Goal: Transaction & Acquisition: Purchase product/service

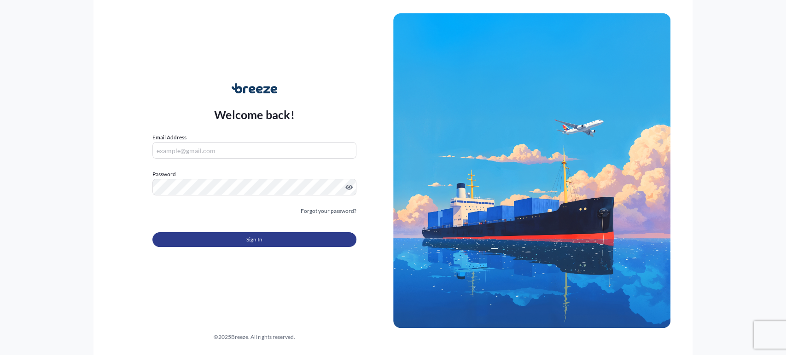
type input "[EMAIL_ADDRESS][DOMAIN_NAME]"
click at [265, 239] on button "Sign In" at bounding box center [253, 239] width 203 height 15
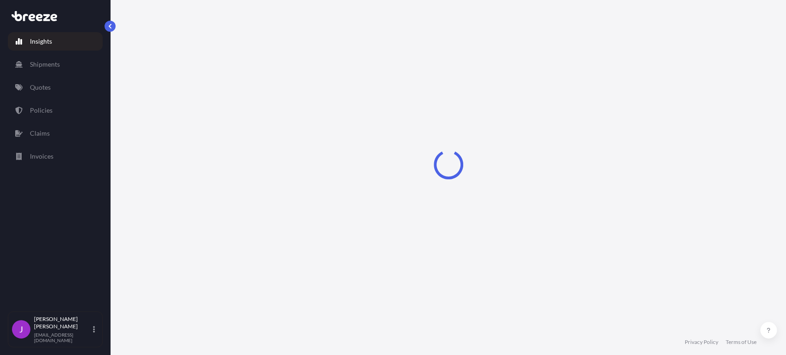
select select "2025"
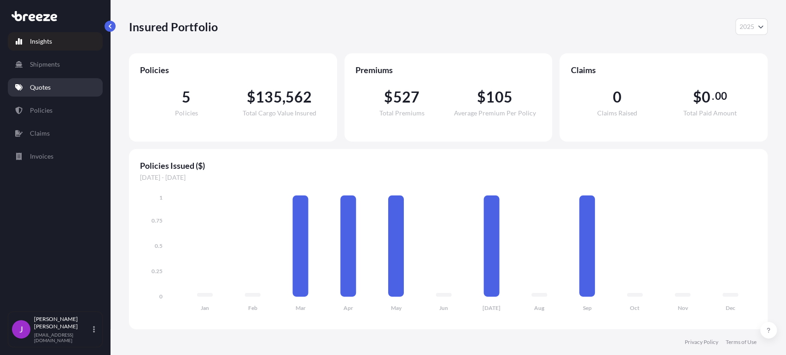
click at [54, 91] on link "Quotes" at bounding box center [55, 87] width 95 height 18
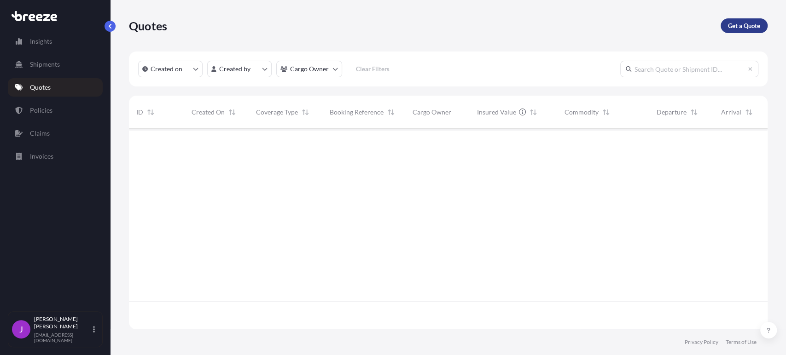
scroll to position [226, 630]
click at [748, 25] on p "Get a Quote" at bounding box center [744, 25] width 32 height 9
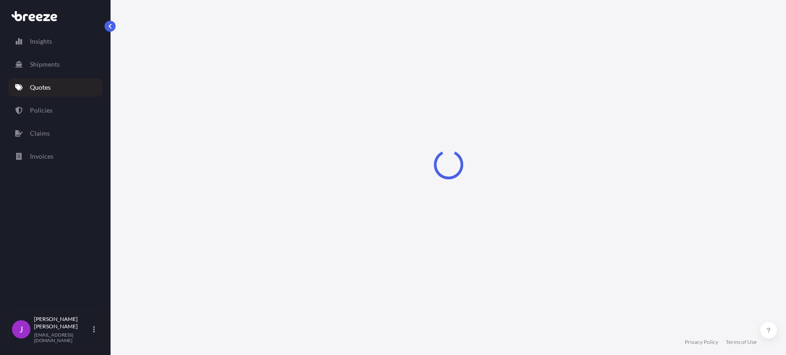
scroll to position [15, 0]
select select "Sea"
select select "1"
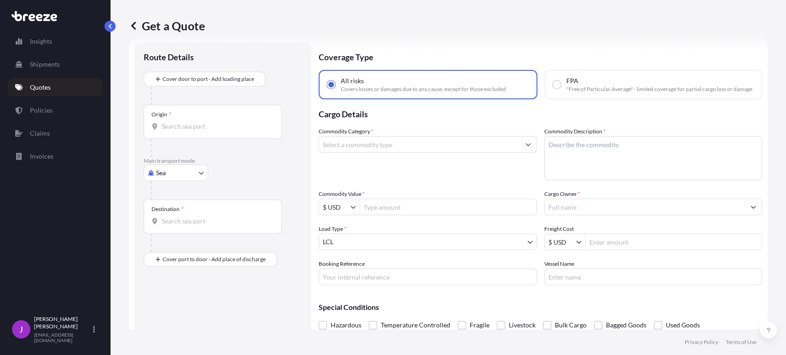
click at [567, 93] on span ""Free of Particular Average" - limited coverage for partial cargo loss or damage" at bounding box center [659, 89] width 186 height 7
click at [561, 89] on input "FPA "Free of Particular Average" - limited coverage for partial cargo loss or d…" at bounding box center [556, 85] width 8 height 8
radio input "true"
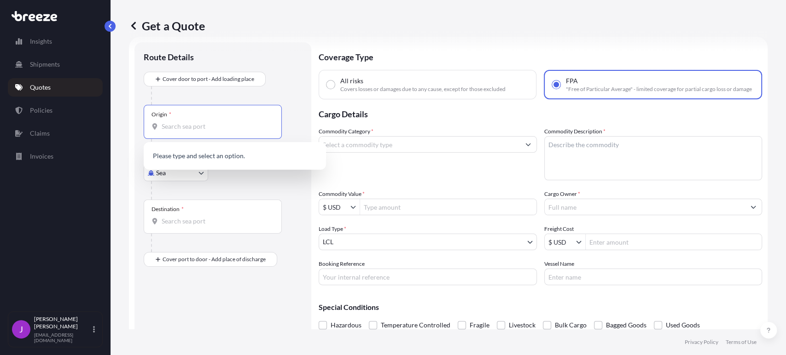
click at [181, 124] on input "Origin *" at bounding box center [216, 126] width 109 height 9
click at [186, 127] on input "Origin *" at bounding box center [216, 126] width 109 height 9
click at [188, 124] on input "Origin *" at bounding box center [216, 126] width 109 height 9
type input "k"
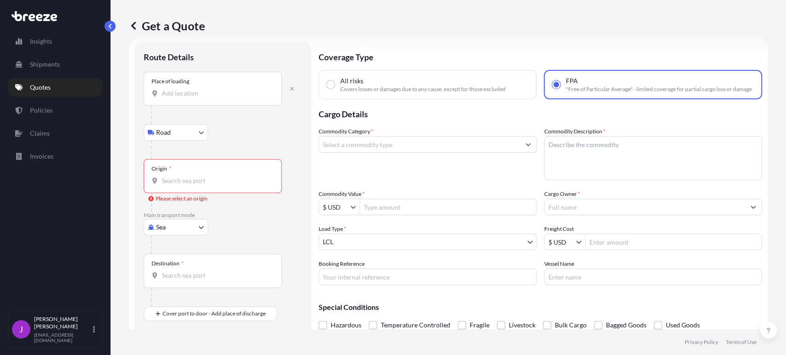
click at [184, 92] on input "Place of loading" at bounding box center [216, 93] width 109 height 9
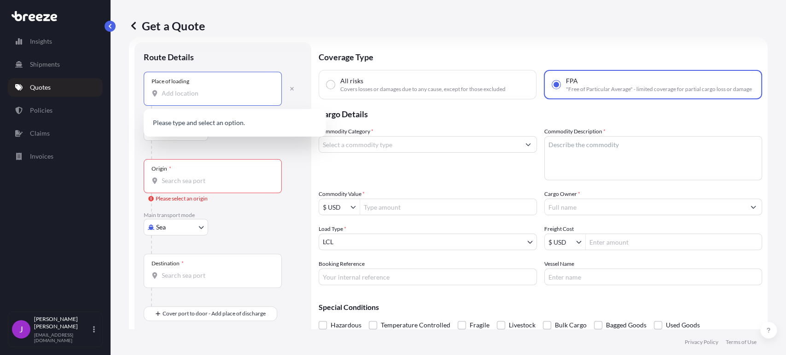
scroll to position [0, 0]
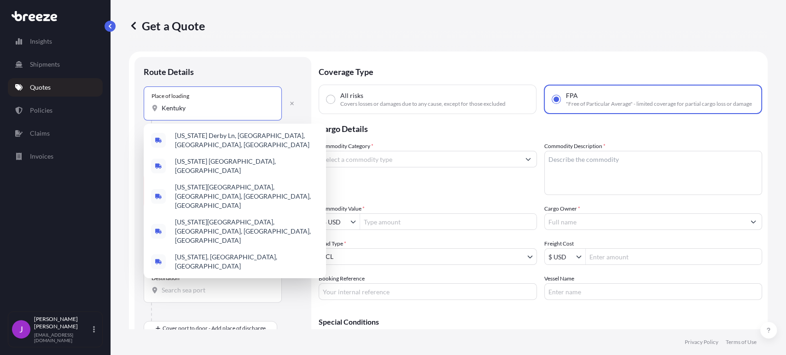
drag, startPoint x: 188, startPoint y: 110, endPoint x: 137, endPoint y: 107, distance: 51.2
click at [137, 107] on div "Route Details Place of loading [GEOGRAPHIC_DATA] Rail Origin * Please select an…" at bounding box center [222, 211] width 177 height 308
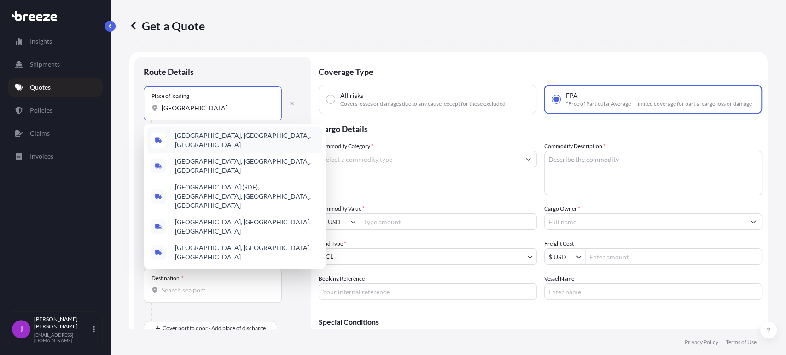
click at [208, 138] on span "[GEOGRAPHIC_DATA], [GEOGRAPHIC_DATA], [GEOGRAPHIC_DATA]" at bounding box center [247, 140] width 144 height 18
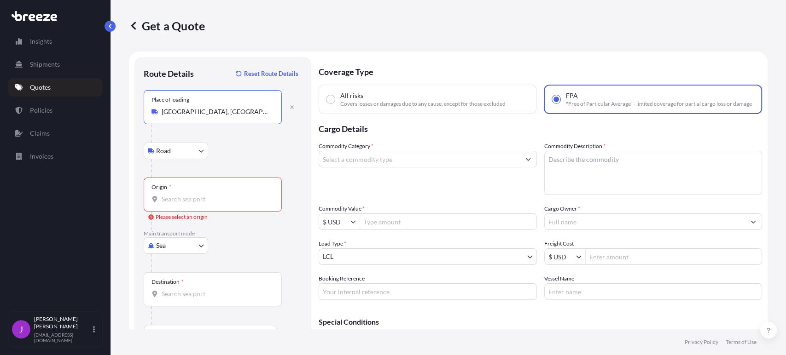
type input "[GEOGRAPHIC_DATA], [GEOGRAPHIC_DATA], [GEOGRAPHIC_DATA]"
click at [179, 248] on body "Insights Shipments Quotes Policies Claims Invoices J [PERSON_NAME] [EMAIL_ADDRE…" at bounding box center [393, 177] width 786 height 355
click at [176, 304] on div "Road" at bounding box center [175, 302] width 57 height 17
select select "Road"
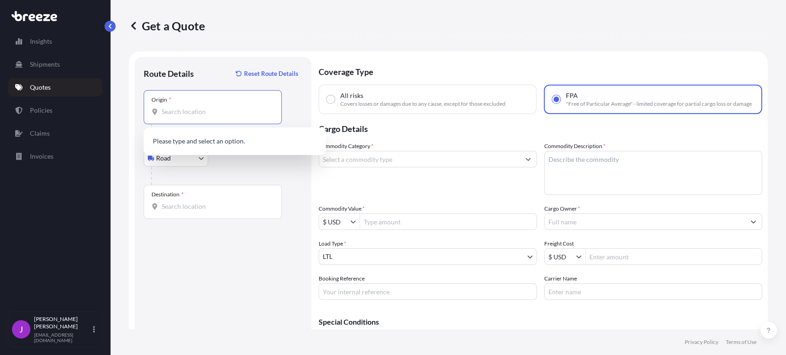
click at [178, 113] on input "Origin *" at bounding box center [216, 111] width 109 height 9
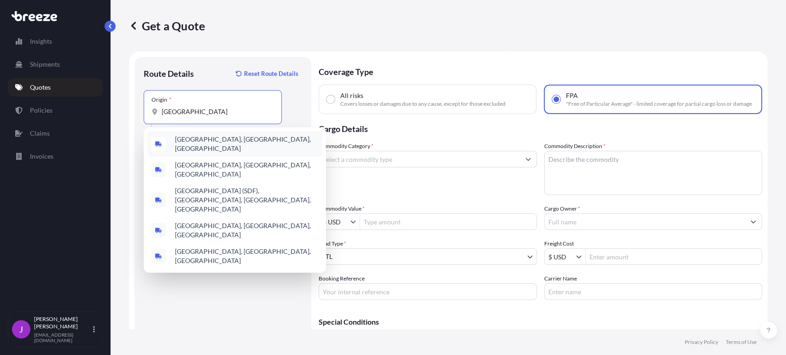
click at [210, 141] on span "[GEOGRAPHIC_DATA], [GEOGRAPHIC_DATA], [GEOGRAPHIC_DATA]" at bounding box center [247, 144] width 144 height 18
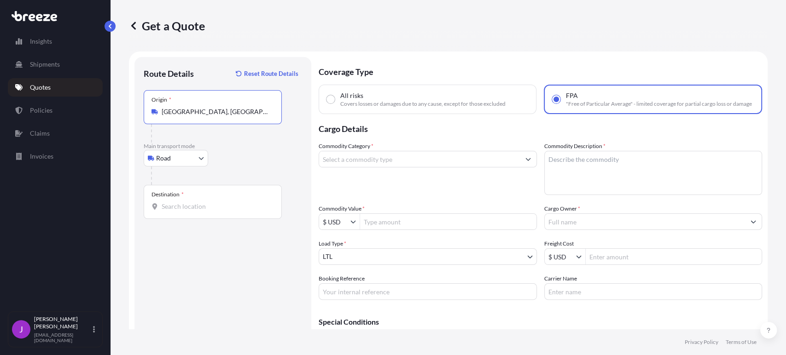
type input "[GEOGRAPHIC_DATA], [GEOGRAPHIC_DATA], [GEOGRAPHIC_DATA]"
click at [170, 209] on input "Destination *" at bounding box center [216, 206] width 109 height 9
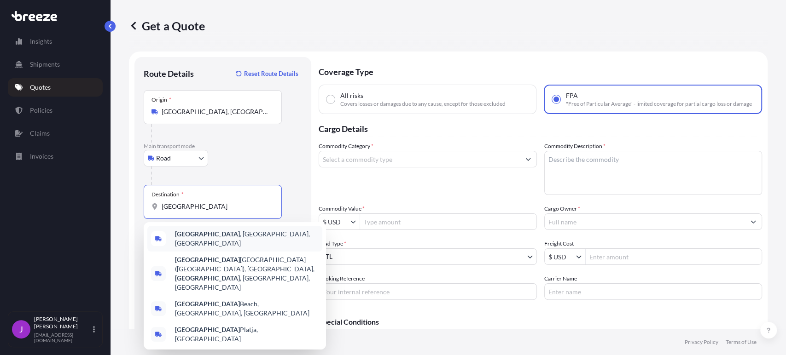
click at [202, 238] on span "[GEOGRAPHIC_DATA] , [GEOGRAPHIC_DATA], [GEOGRAPHIC_DATA]" at bounding box center [247, 239] width 144 height 18
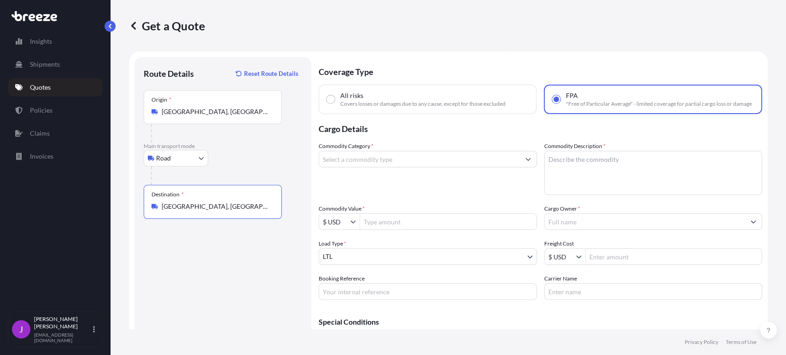
type input "[GEOGRAPHIC_DATA], [GEOGRAPHIC_DATA], [GEOGRAPHIC_DATA]"
click at [364, 168] on input "Commodity Category *" at bounding box center [419, 159] width 201 height 17
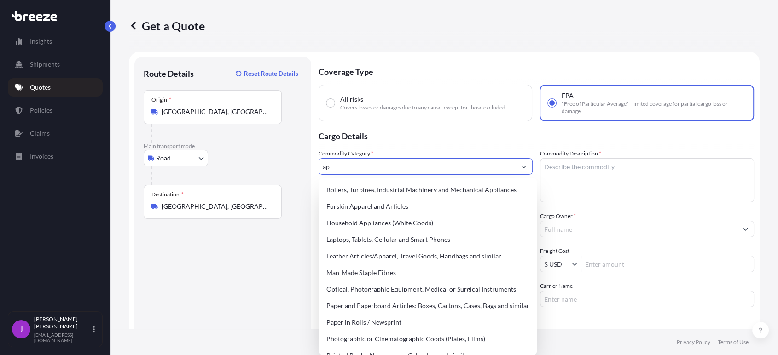
type input "a"
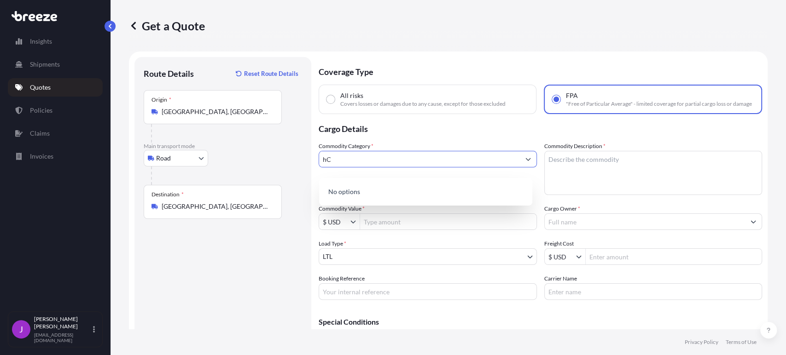
type input "h"
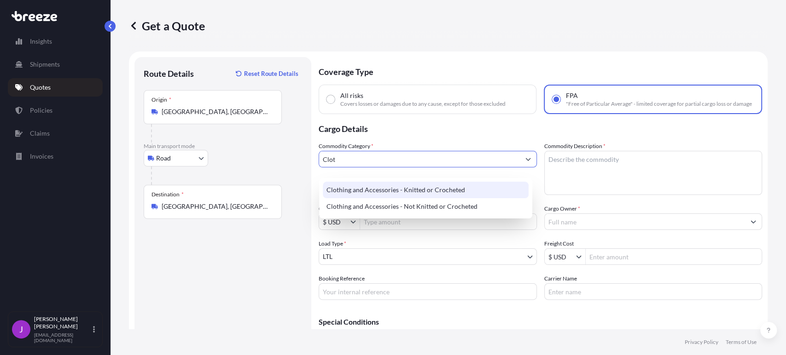
click at [357, 191] on div "Clothing and Accessories - Knitted or Crocheted" at bounding box center [426, 190] width 206 height 17
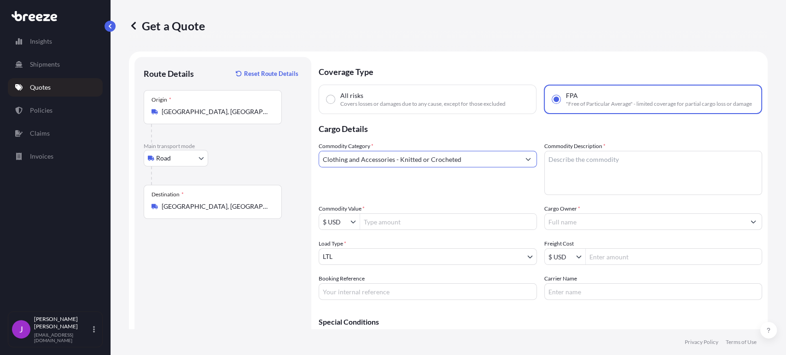
type input "Clothing and Accessories - Knitted or Crocheted"
click at [563, 170] on textarea "Commodity Description *" at bounding box center [653, 173] width 218 height 44
type textarea "Apparel"
click at [377, 230] on input "Commodity Value *" at bounding box center [448, 222] width 176 height 17
click at [399, 229] on input "Commodity Value *" at bounding box center [448, 222] width 176 height 17
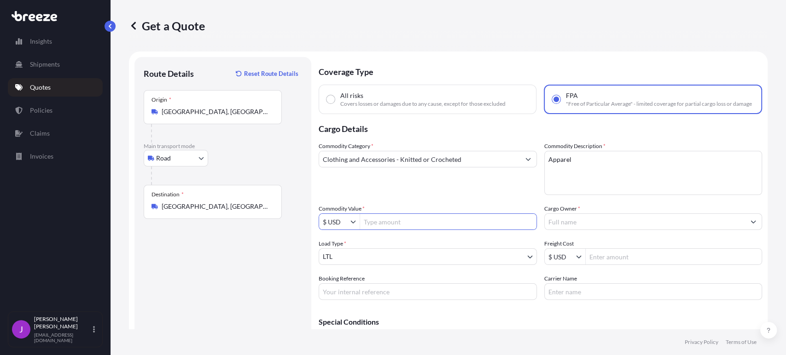
paste input "280427.55"
type input "280,427.55"
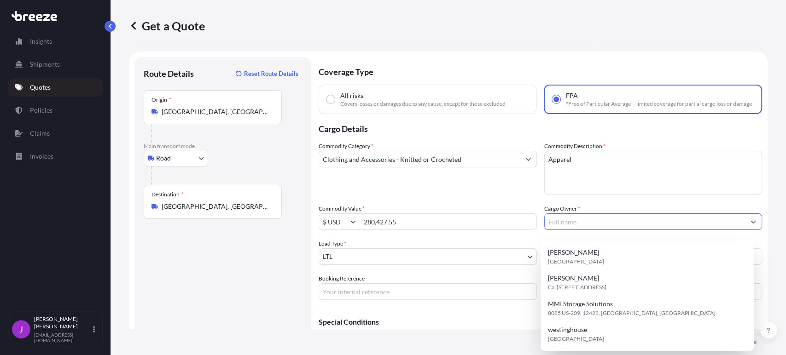
click at [571, 229] on input "Cargo Owner *" at bounding box center [645, 222] width 201 height 17
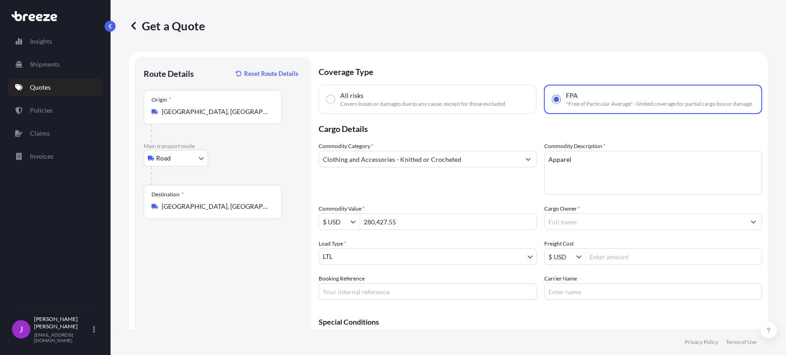
click at [564, 227] on input "Cargo Owner *" at bounding box center [645, 222] width 201 height 17
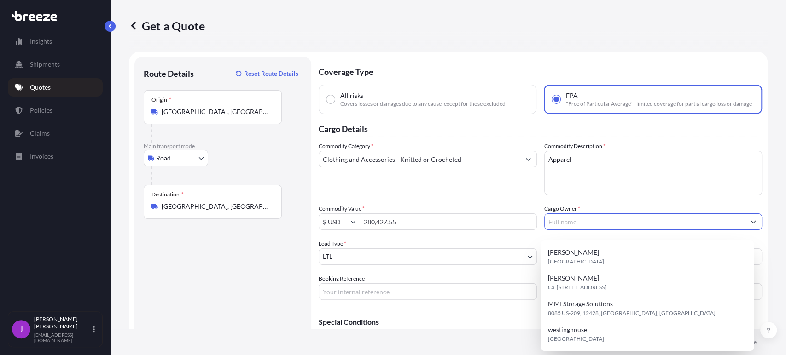
paste input "STARSHIP COMMERCIAL INC"
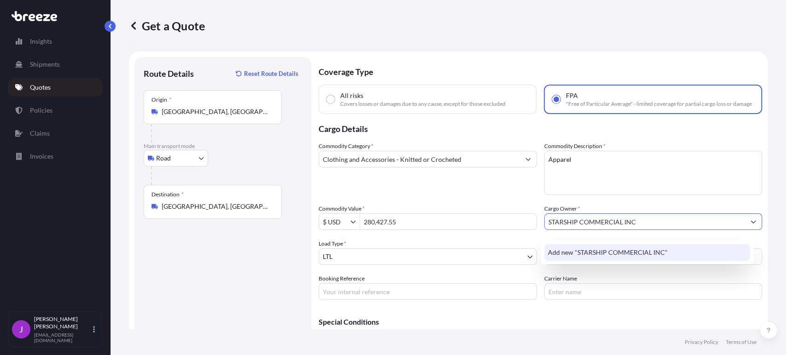
click at [589, 254] on span "Add new "STARSHIP COMMERCIAL INC"" at bounding box center [608, 252] width 120 height 9
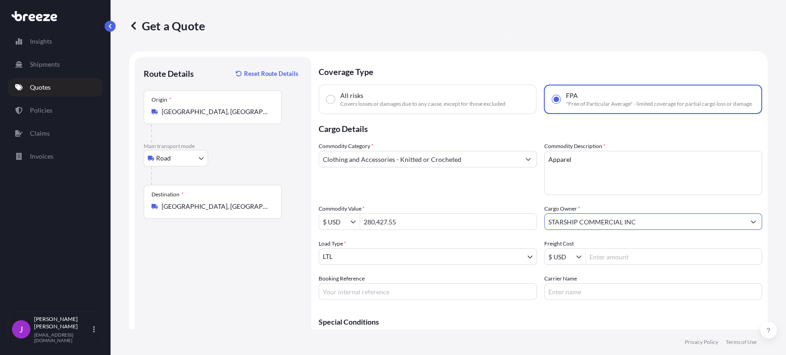
type input "STARSHIP COMMERCIAL INC"
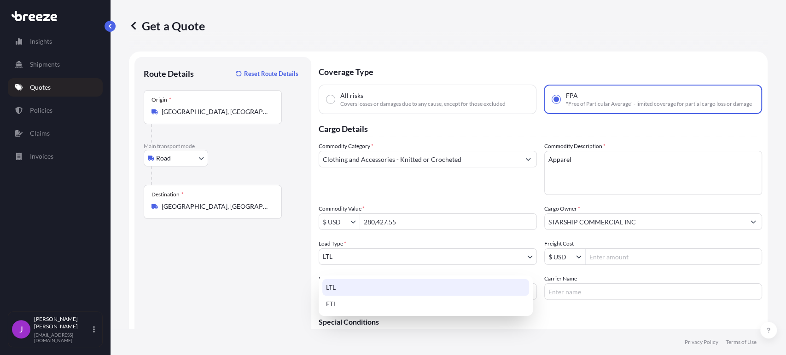
click at [519, 261] on body "0 options available. 1 option available. Insights Shipments Quotes Policies Cla…" at bounding box center [393, 177] width 786 height 355
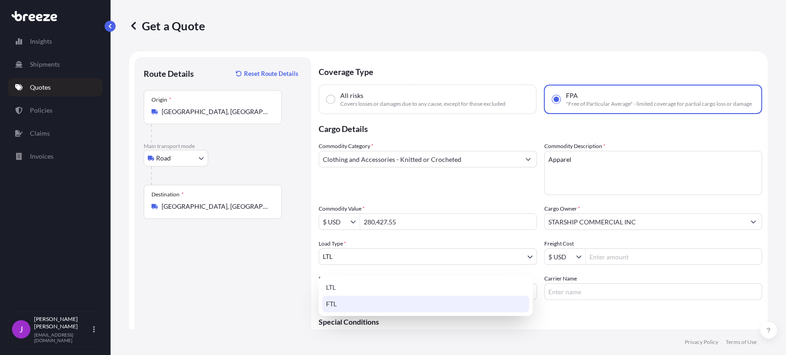
click at [342, 308] on div "FTL" at bounding box center [425, 304] width 207 height 17
select select "2"
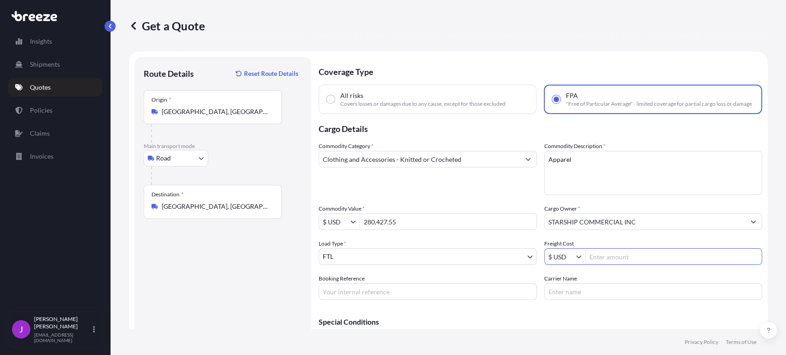
click at [605, 261] on input "Freight Cost" at bounding box center [674, 257] width 176 height 17
type input "3,300"
click at [359, 300] on input "Booking Reference" at bounding box center [428, 292] width 218 height 17
type input "P-6717"
click at [575, 296] on input "Carrier Name" at bounding box center [653, 292] width 218 height 17
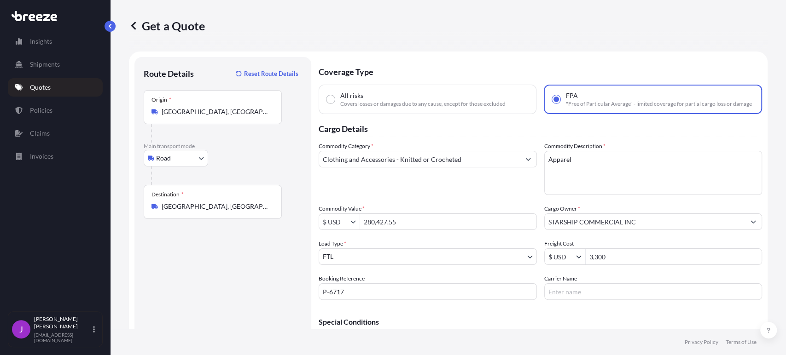
click at [567, 296] on input "Carrier Name" at bounding box center [653, 292] width 218 height 17
paste input "Nice guys LLC"
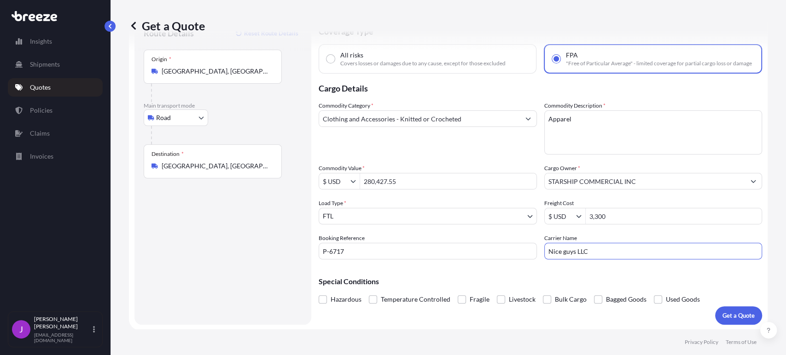
scroll to position [48, 0]
type input "Nice guys LLC"
click at [448, 275] on div "Special Conditions Hazardous Temperature Controlled Fragile Livestock Bulk Carg…" at bounding box center [540, 286] width 443 height 40
click at [329, 54] on input "All risks Covers losses or damages due to any cause, except for those excluded" at bounding box center [330, 58] width 8 height 8
radio input "true"
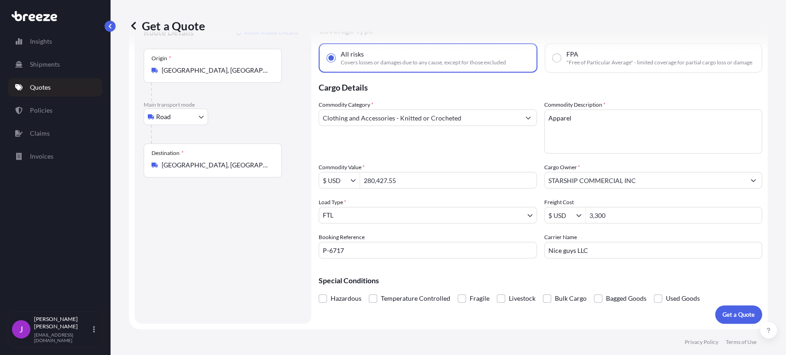
scroll to position [47, 0]
click at [722, 315] on p "Get a Quote" at bounding box center [738, 314] width 32 height 9
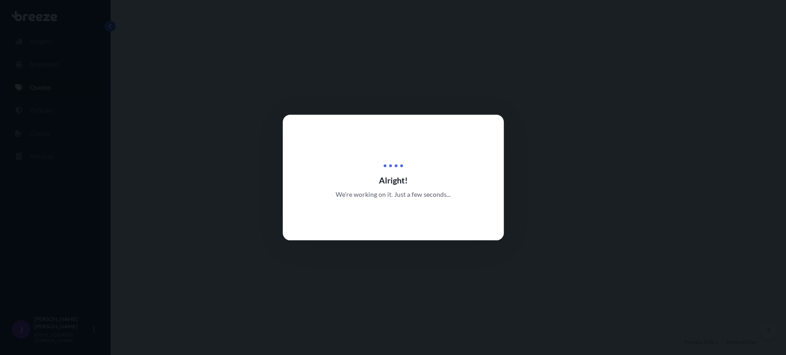
select select "Road"
select select "2"
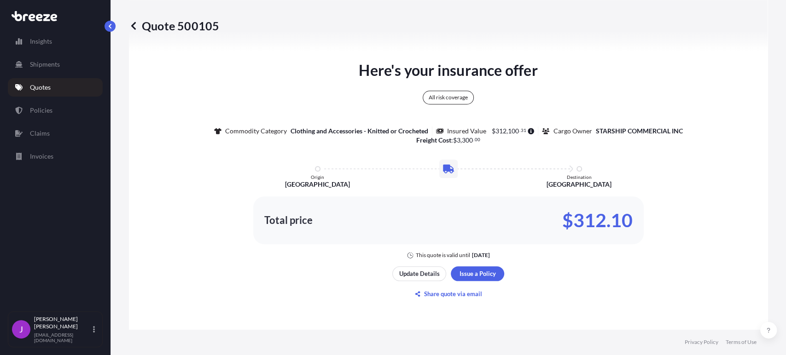
scroll to position [494, 0]
click at [426, 279] on p "Update Details" at bounding box center [419, 273] width 41 height 9
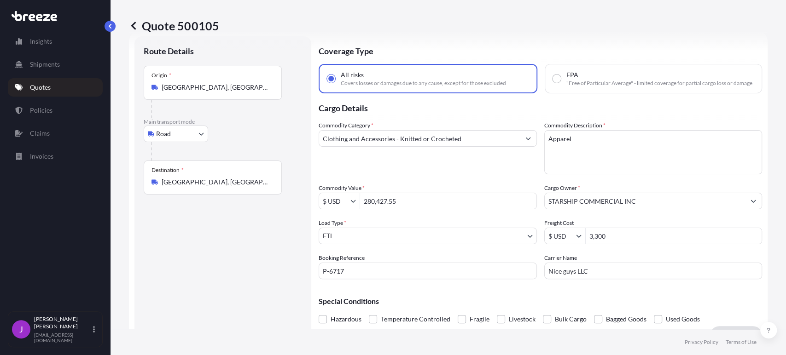
scroll to position [15, 0]
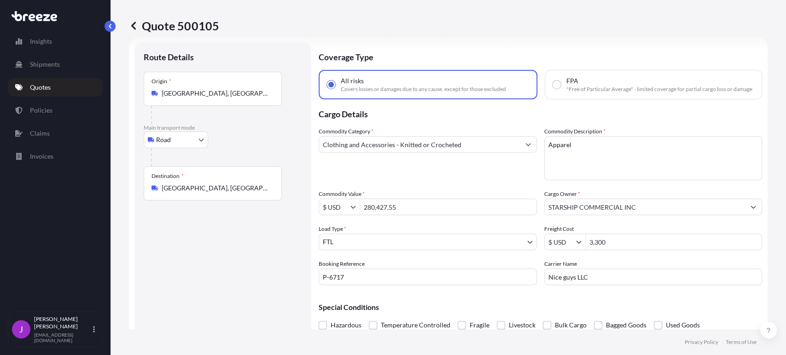
click at [552, 88] on input "FPA "Free of Particular Average" - limited coverage for partial cargo loss or d…" at bounding box center [556, 85] width 8 height 8
radio input "true"
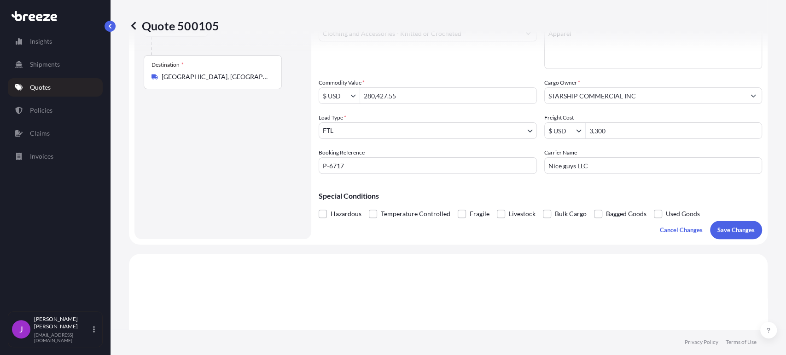
scroll to position [117, 0]
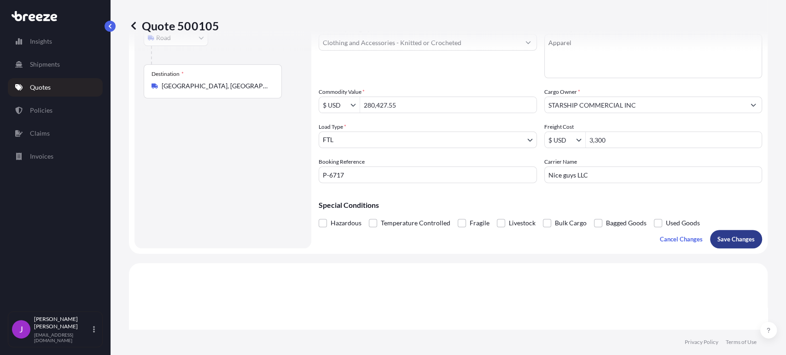
click at [735, 244] on p "Save Changes" at bounding box center [735, 239] width 37 height 9
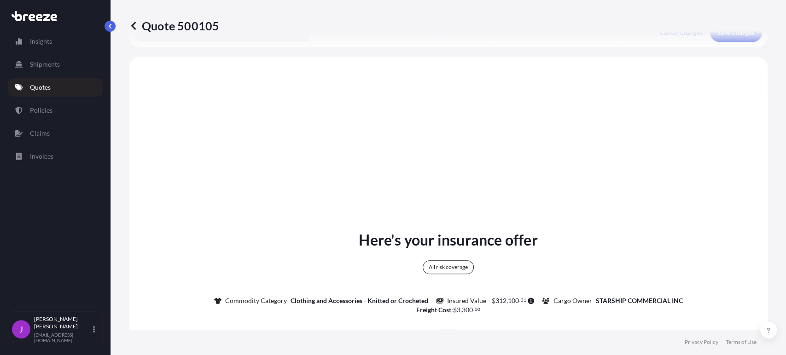
scroll to position [341, 0]
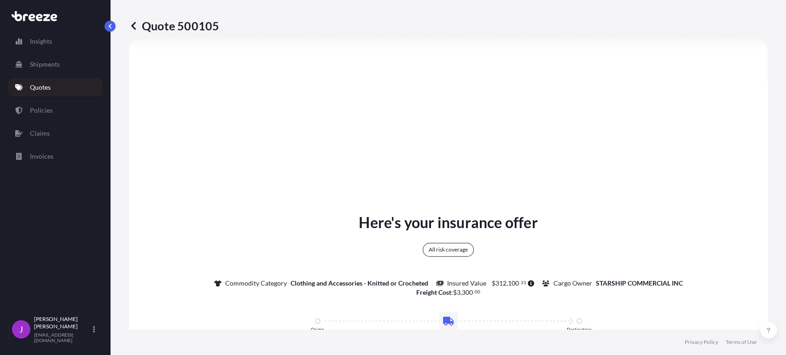
select select "Road"
select select "2"
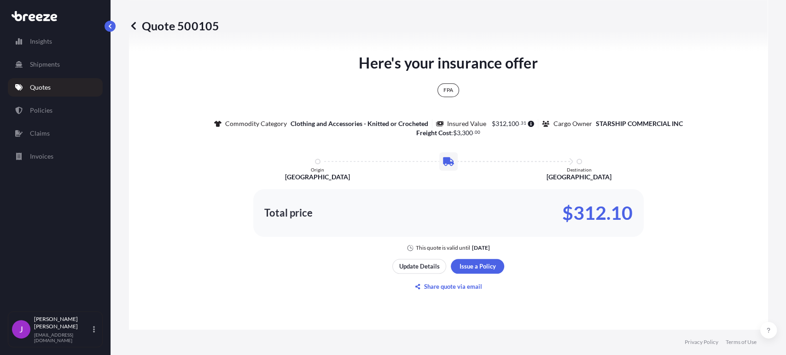
scroll to position [494, 0]
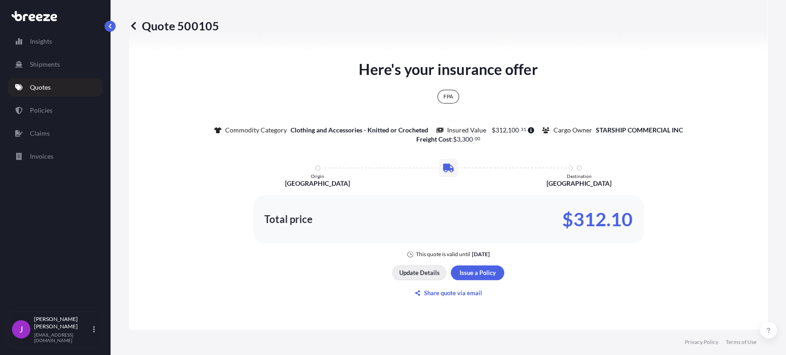
click at [413, 278] on p "Update Details" at bounding box center [419, 272] width 41 height 9
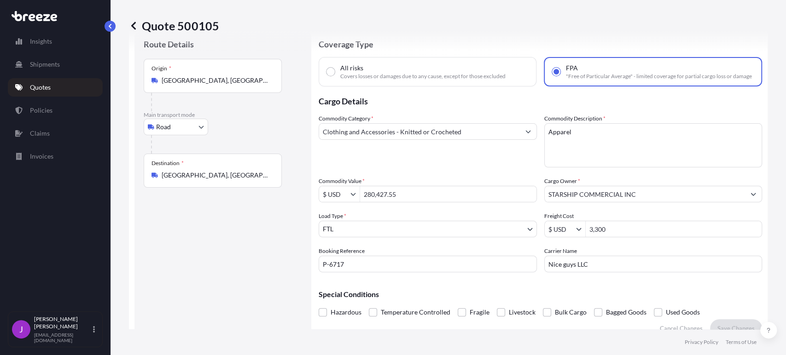
scroll to position [15, 0]
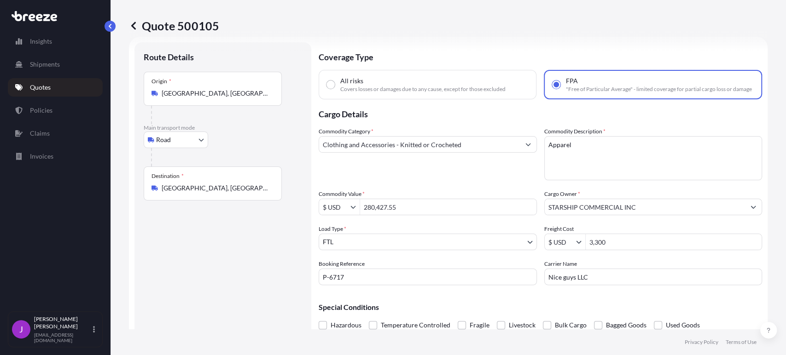
click at [331, 88] on input "All risks Covers losses or damages due to any cause, except for those excluded" at bounding box center [330, 85] width 8 height 8
radio input "true"
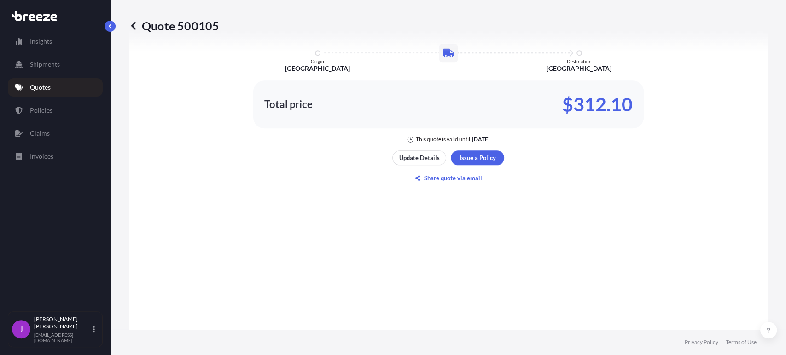
scroll to position [628, 0]
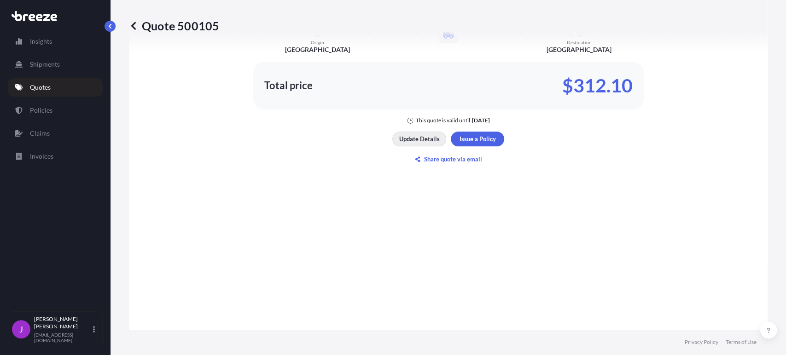
click at [415, 144] on p "Update Details" at bounding box center [419, 138] width 41 height 9
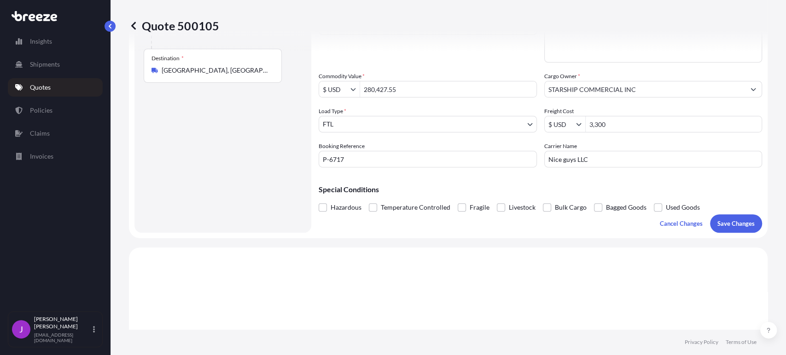
scroll to position [117, 0]
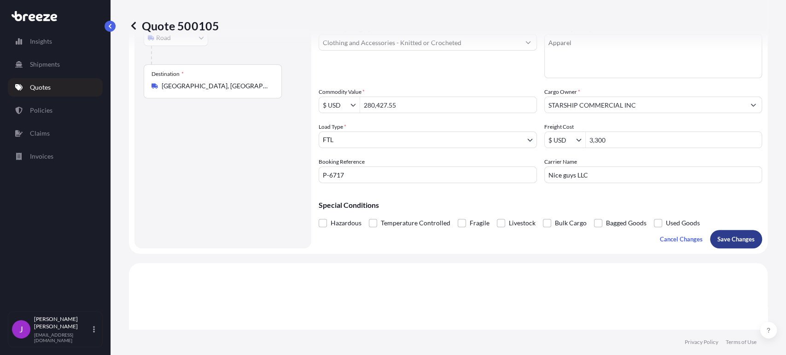
click at [728, 243] on p "Save Changes" at bounding box center [735, 239] width 37 height 9
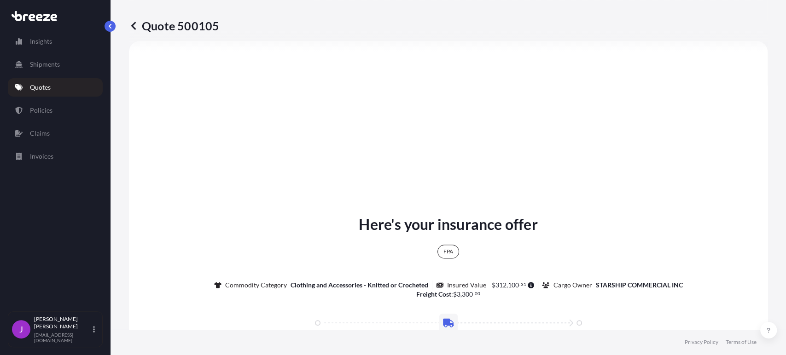
scroll to position [340, 0]
select select "Road"
select select "2"
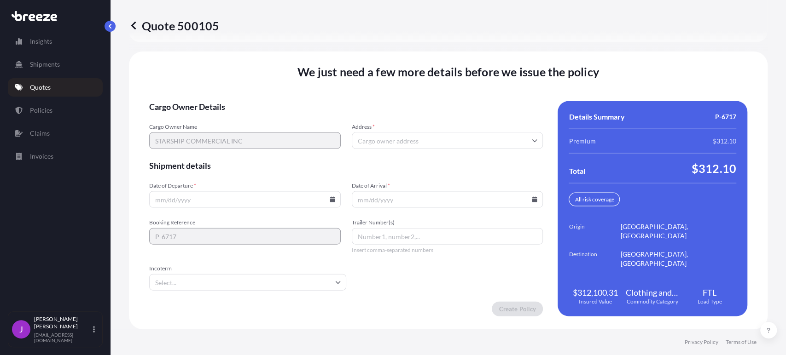
scroll to position [1244, 0]
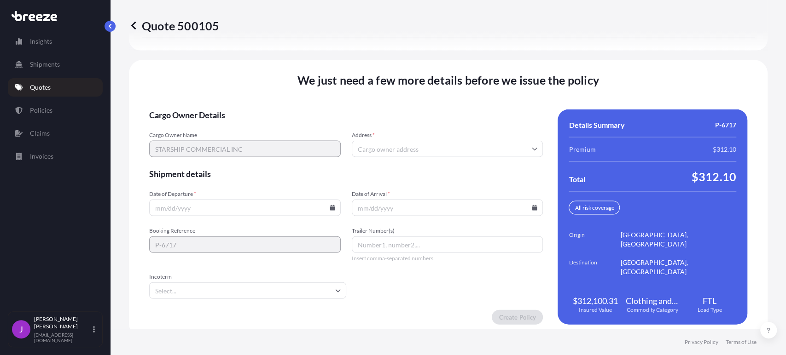
click at [387, 157] on input "Address *" at bounding box center [448, 149] width 192 height 17
paste input "[GEOGRAPHIC_DATA], ZONA LIBRECOLON, [GEOGRAPHIC_DATA]"
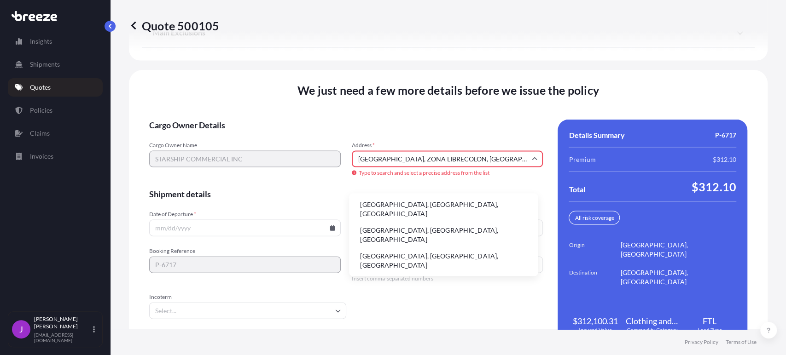
click at [457, 131] on span "Cargo Owner Details" at bounding box center [346, 125] width 394 height 11
click at [484, 168] on input "[GEOGRAPHIC_DATA], ZONA LIBRECOLON, [GEOGRAPHIC_DATA]" at bounding box center [448, 159] width 192 height 17
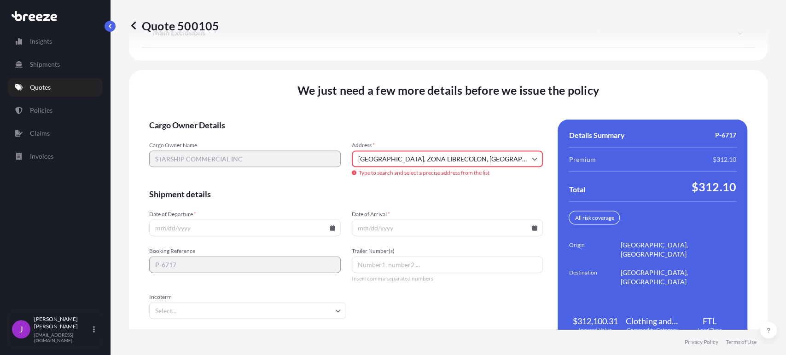
click at [458, 168] on input "[GEOGRAPHIC_DATA], ZONA LIBRECOLON, [GEOGRAPHIC_DATA]" at bounding box center [448, 159] width 192 height 17
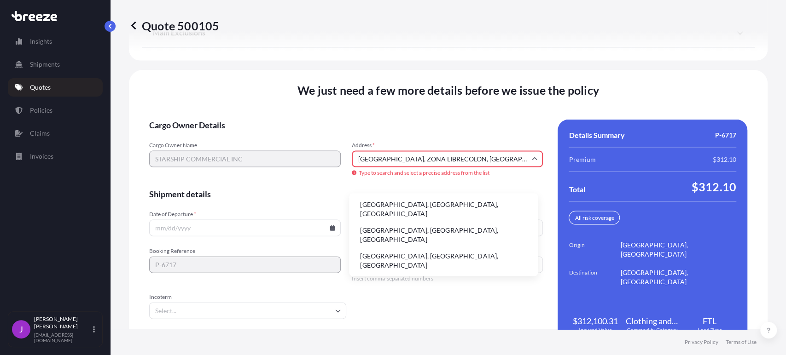
click at [511, 168] on input "[GEOGRAPHIC_DATA], ZONA LIBRECOLON, [GEOGRAPHIC_DATA]" at bounding box center [448, 159] width 192 height 17
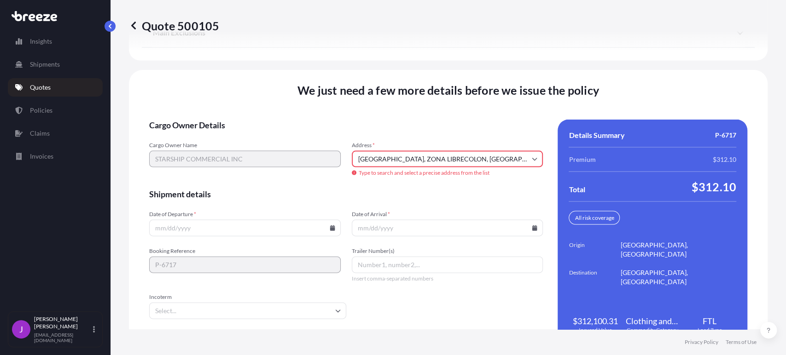
click at [455, 168] on input "[GEOGRAPHIC_DATA], ZONA LIBRECOLON, [GEOGRAPHIC_DATA]" at bounding box center [448, 159] width 192 height 17
click at [524, 168] on input "[GEOGRAPHIC_DATA], ZONA LIBRECOLON, [GEOGRAPHIC_DATA]" at bounding box center [448, 159] width 192 height 17
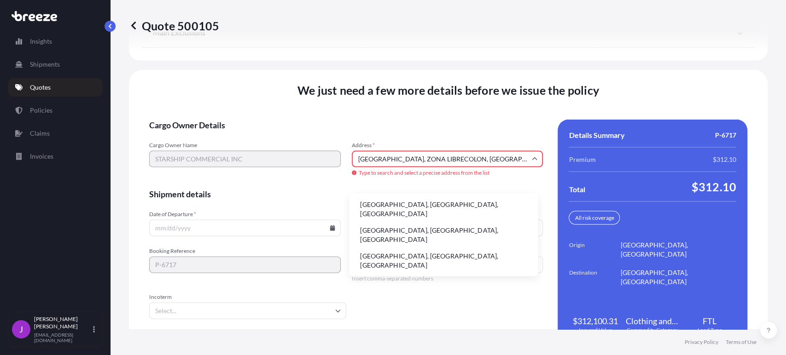
click at [372, 205] on li "[GEOGRAPHIC_DATA], [GEOGRAPHIC_DATA], [GEOGRAPHIC_DATA]" at bounding box center [443, 209] width 181 height 24
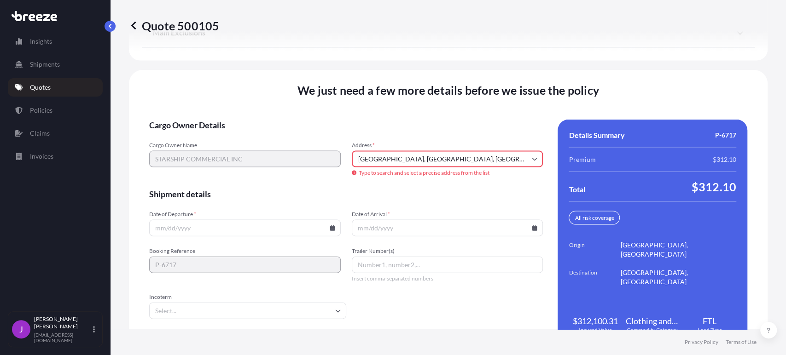
type input "C. 6a [GEOGRAPHIC_DATA], [GEOGRAPHIC_DATA], [GEOGRAPHIC_DATA][PERSON_NAME], [GE…"
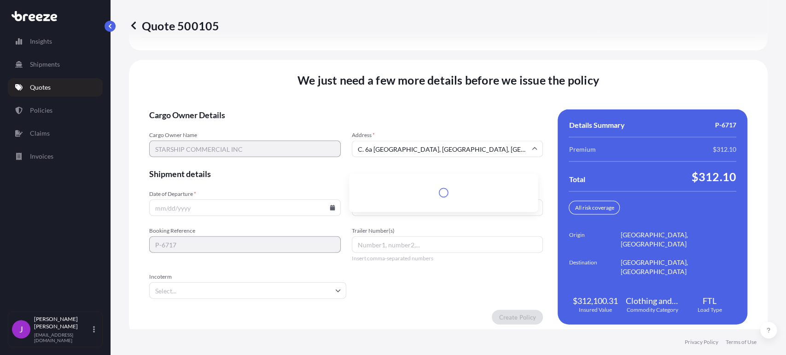
click at [396, 157] on input "C. 6a [GEOGRAPHIC_DATA], [GEOGRAPHIC_DATA], [GEOGRAPHIC_DATA][PERSON_NAME], [GE…" at bounding box center [448, 149] width 192 height 17
click at [486, 134] on form "Cargo Owner Details Cargo Owner Name STARSHIP COMMERCIAL INC Address * C. 6a [G…" at bounding box center [346, 217] width 394 height 215
click at [511, 157] on input "C. 6a [GEOGRAPHIC_DATA], [GEOGRAPHIC_DATA], [GEOGRAPHIC_DATA][PERSON_NAME], [GE…" at bounding box center [448, 149] width 192 height 17
click at [294, 157] on div "Cargo Owner Name STARSHIP COMMERCIAL INC Address * [GEOGRAPHIC_DATA], [GEOGRAPH…" at bounding box center [346, 145] width 394 height 26
click at [370, 157] on input "Address *" at bounding box center [448, 149] width 192 height 17
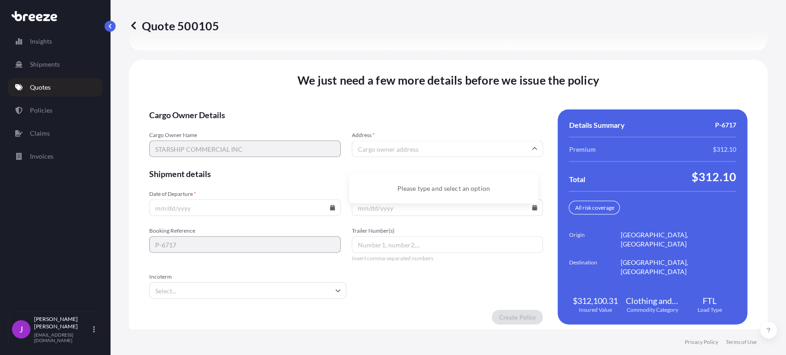
paste input "[GEOGRAPHIC_DATA], ZONA LIBRECOLON, [GEOGRAPHIC_DATA]"
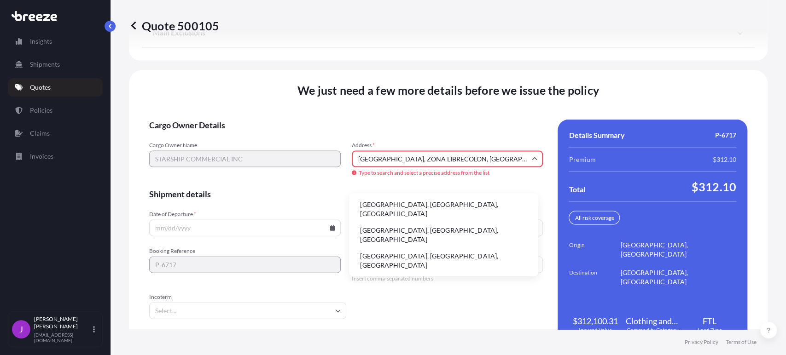
click at [381, 227] on li "[GEOGRAPHIC_DATA], [GEOGRAPHIC_DATA], [GEOGRAPHIC_DATA]" at bounding box center [443, 235] width 181 height 24
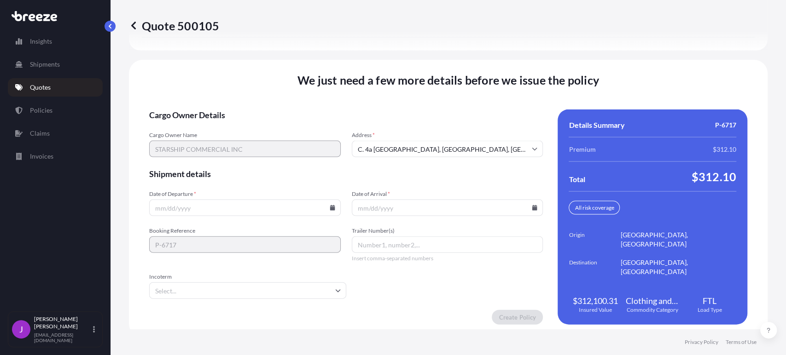
click at [365, 157] on input "C. 4a [GEOGRAPHIC_DATA], [GEOGRAPHIC_DATA], [GEOGRAPHIC_DATA][PERSON_NAME], [GE…" at bounding box center [448, 149] width 192 height 17
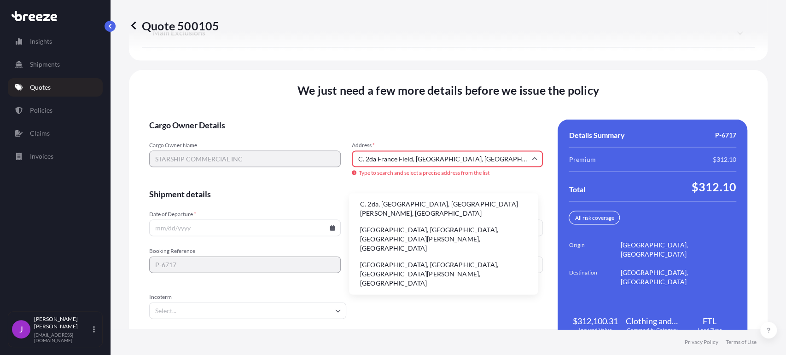
scroll to position [0, 0]
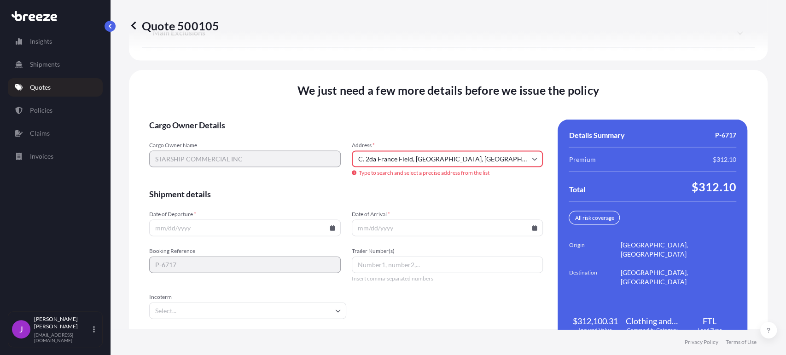
click at [506, 131] on span "Cargo Owner Details" at bounding box center [346, 125] width 394 height 11
click at [330, 231] on icon at bounding box center [333, 229] width 6 height 6
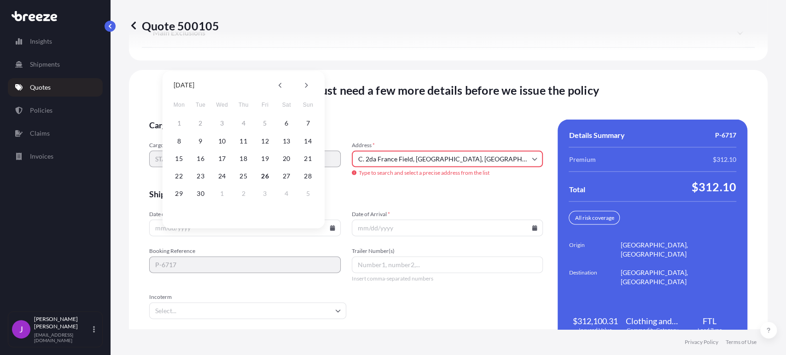
click at [142, 103] on div "We just need a few more details before we issue the policy Cargo Owner Details …" at bounding box center [448, 214] width 639 height 288
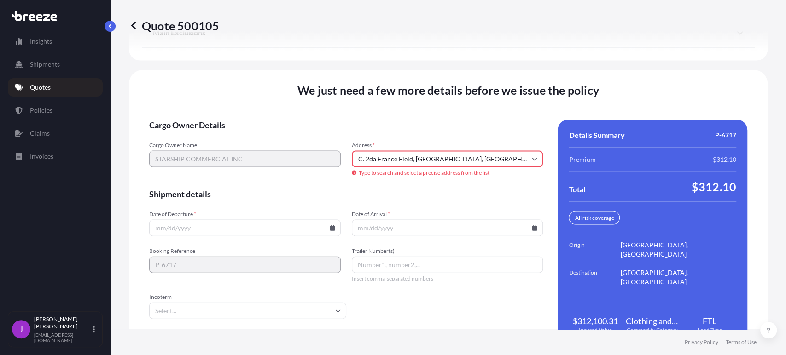
click at [397, 168] on input "C. 2da France Field, [GEOGRAPHIC_DATA], [GEOGRAPHIC_DATA][PERSON_NAME], [GEOGRA…" at bounding box center [448, 159] width 192 height 17
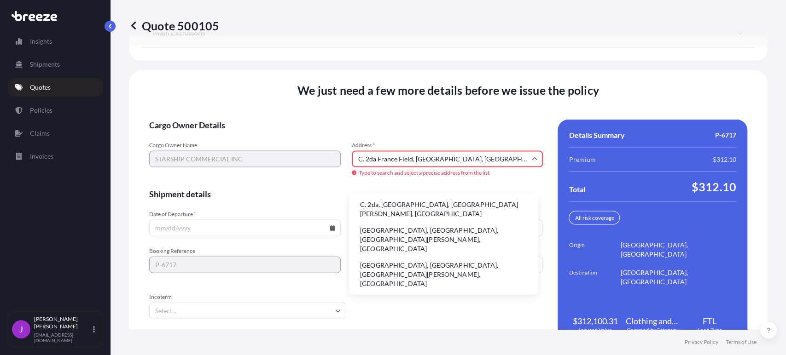
scroll to position [20, 0]
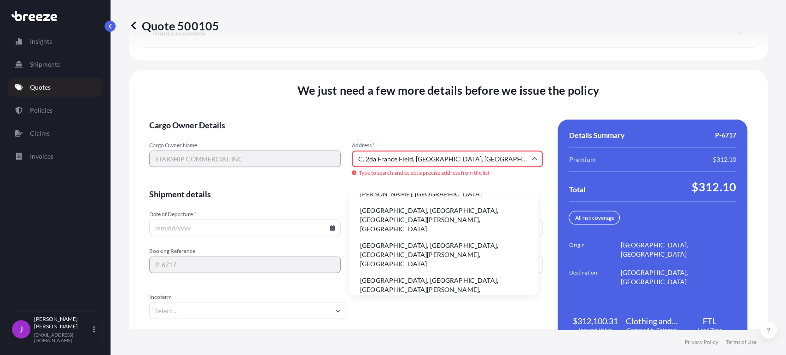
click at [443, 308] on li "[GEOGRAPHIC_DATA], [GEOGRAPHIC_DATA], [GEOGRAPHIC_DATA][PERSON_NAME], [GEOGRAPH…" at bounding box center [443, 324] width 181 height 33
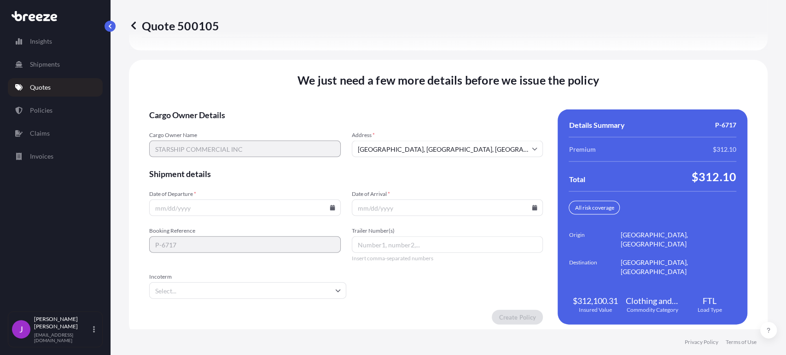
type input "[GEOGRAPHIC_DATA], [GEOGRAPHIC_DATA][PERSON_NAME], [GEOGRAPHIC_DATA]"
click at [330, 211] on icon at bounding box center [332, 208] width 5 height 6
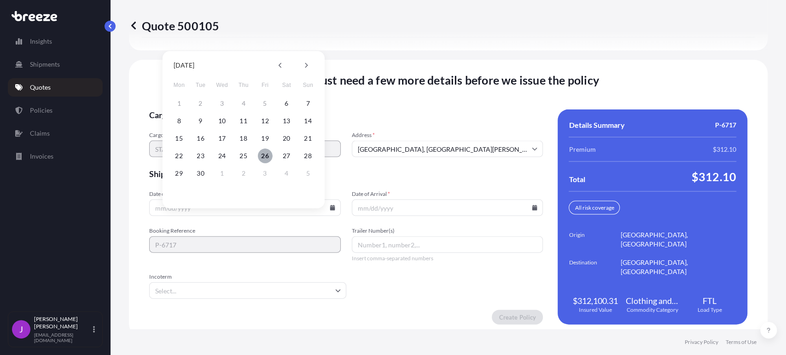
click at [263, 159] on button "26" at bounding box center [265, 156] width 15 height 15
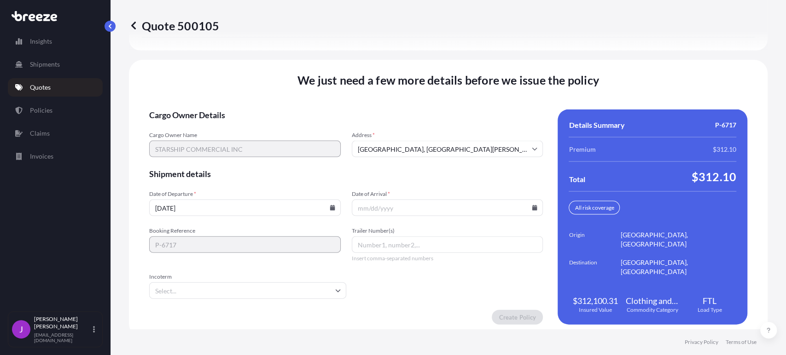
type input "[DATE]"
click at [370, 216] on input "Date of Arrival *" at bounding box center [448, 208] width 192 height 17
click at [532, 211] on icon at bounding box center [534, 208] width 5 height 6
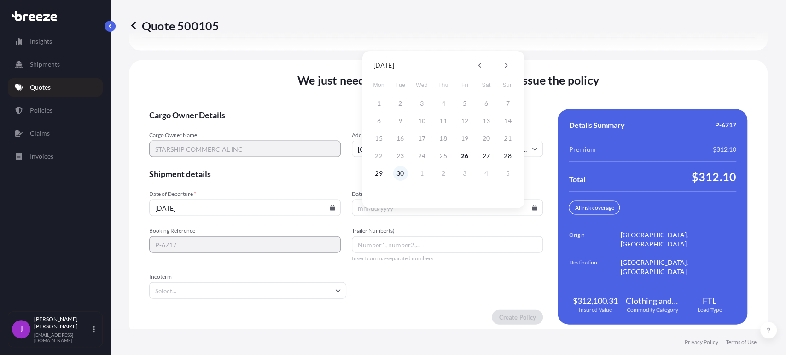
click at [399, 175] on button "30" at bounding box center [400, 173] width 15 height 15
type input "[DATE]"
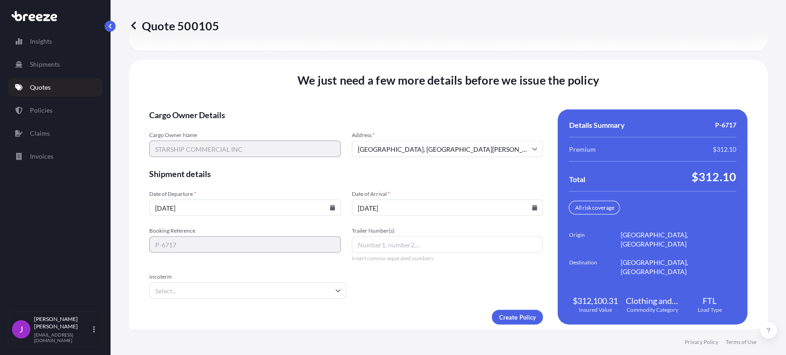
scroll to position [1264, 0]
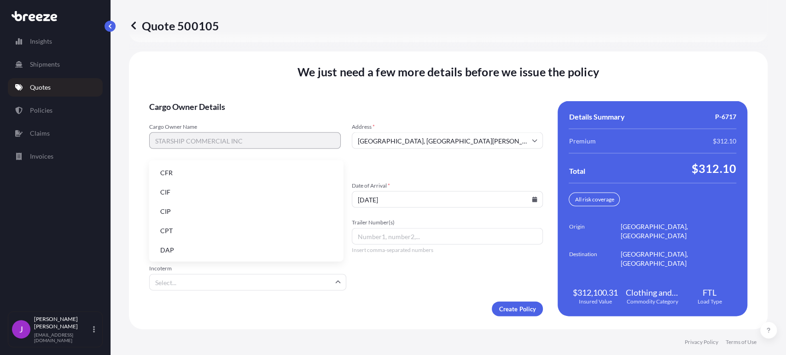
click at [177, 285] on input "Incoterm" at bounding box center [247, 282] width 197 height 17
click at [177, 252] on li "DAP" at bounding box center [246, 249] width 187 height 17
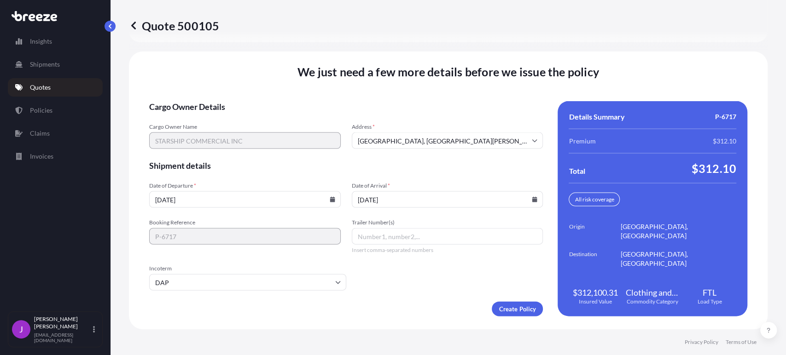
click at [380, 286] on form "Cargo Owner Details Cargo Owner Name STARSHIP COMMERCIAL INC Address * [STREET_…" at bounding box center [346, 208] width 394 height 215
click at [474, 140] on input "[GEOGRAPHIC_DATA], [GEOGRAPHIC_DATA][PERSON_NAME], [GEOGRAPHIC_DATA]" at bounding box center [448, 141] width 192 height 17
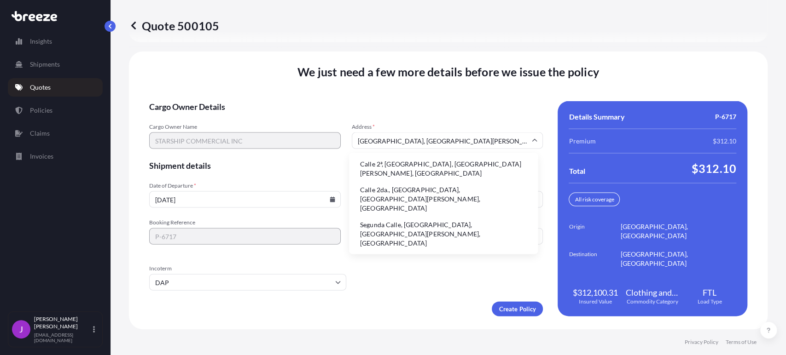
click at [468, 143] on input "[GEOGRAPHIC_DATA], [GEOGRAPHIC_DATA][PERSON_NAME], [GEOGRAPHIC_DATA]" at bounding box center [448, 141] width 192 height 17
click at [532, 141] on icon at bounding box center [535, 141] width 6 height 6
click at [457, 141] on input "[GEOGRAPHIC_DATA], [GEOGRAPHIC_DATA][PERSON_NAME], [GEOGRAPHIC_DATA]" at bounding box center [448, 141] width 192 height 17
click at [428, 140] on input "[GEOGRAPHIC_DATA], [GEOGRAPHIC_DATA][PERSON_NAME], [GEOGRAPHIC_DATA]" at bounding box center [448, 141] width 192 height 17
click at [271, 138] on div "Cargo Owner Name STARSHIP COMMERCIAL INC Address * [GEOGRAPHIC_DATA], [GEOGRAPH…" at bounding box center [346, 136] width 394 height 26
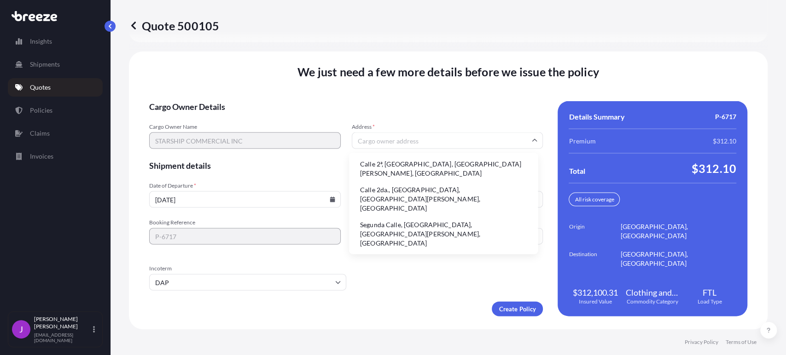
paste input "[GEOGRAPHIC_DATA], ZONA LIBRECOLON, [GEOGRAPHIC_DATA]"
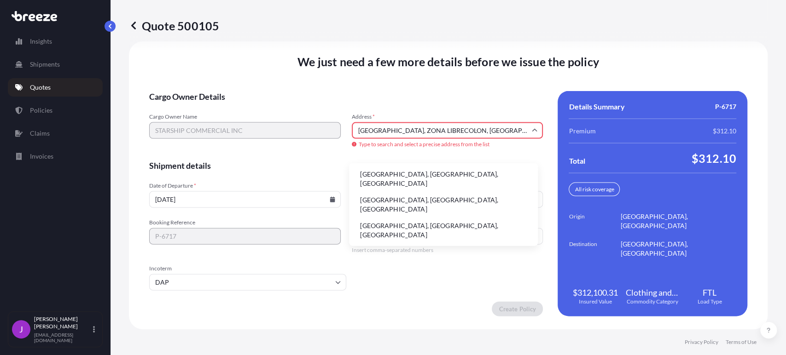
click at [399, 193] on li "[GEOGRAPHIC_DATA], [GEOGRAPHIC_DATA], [GEOGRAPHIC_DATA]" at bounding box center [443, 205] width 181 height 24
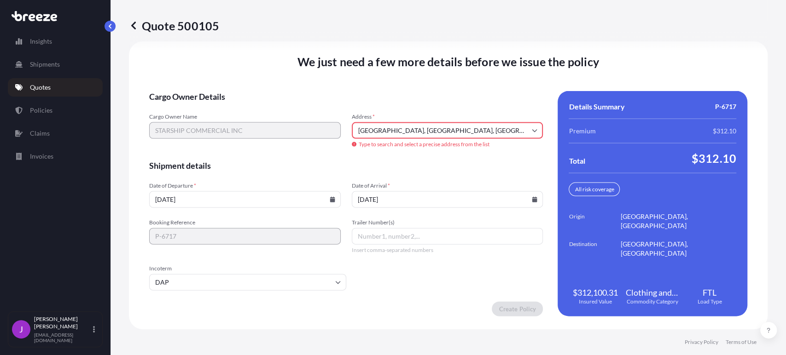
type input "C. 4a [GEOGRAPHIC_DATA], [GEOGRAPHIC_DATA], [GEOGRAPHIC_DATA][PERSON_NAME], [GE…"
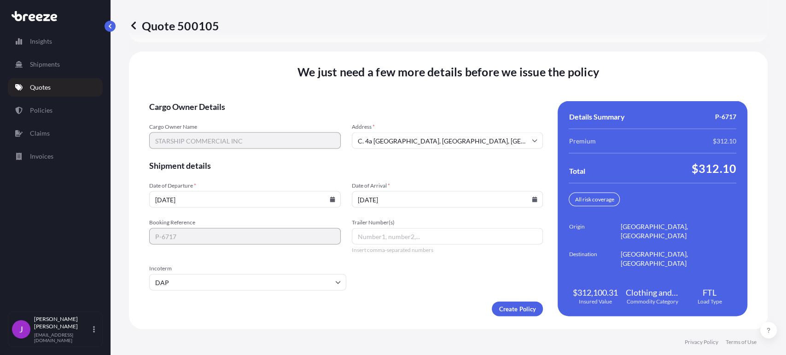
scroll to position [1264, 0]
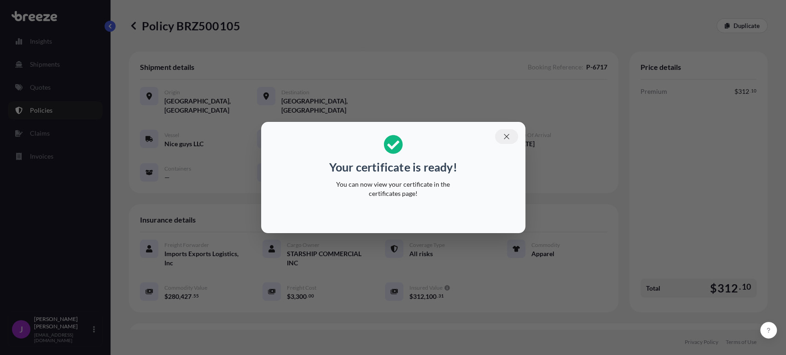
click at [504, 139] on icon "button" at bounding box center [506, 136] width 5 height 5
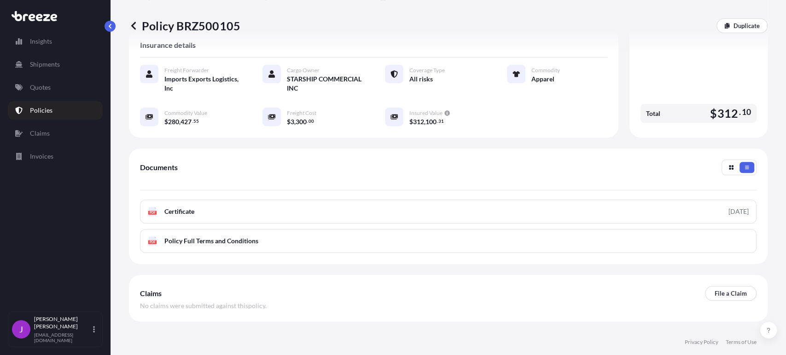
scroll to position [198, 0]
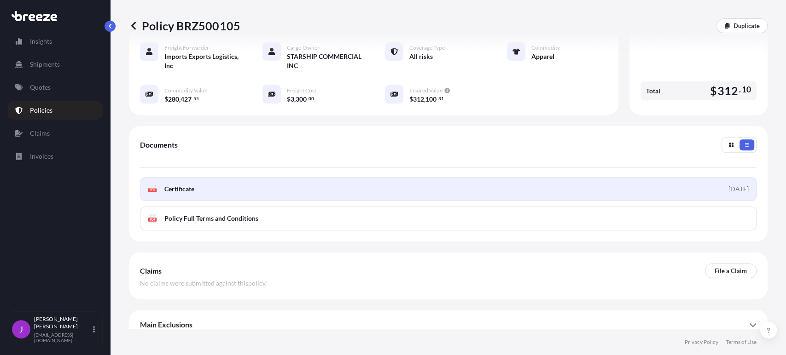
click at [269, 185] on link "PDF Certificate [DATE]" at bounding box center [448, 189] width 616 height 24
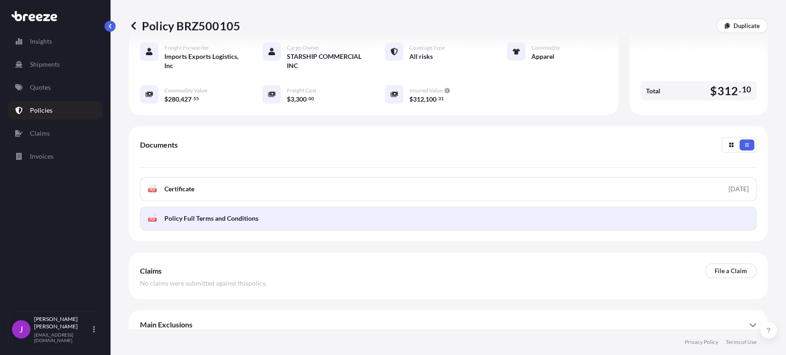
click at [253, 214] on span "Policy Full Terms and Conditions" at bounding box center [211, 218] width 94 height 9
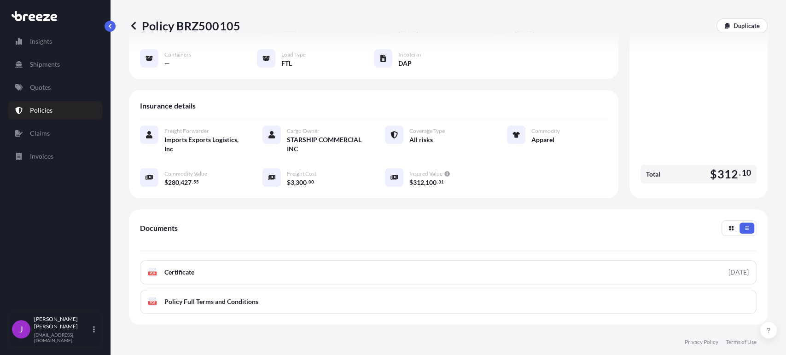
scroll to position [0, 0]
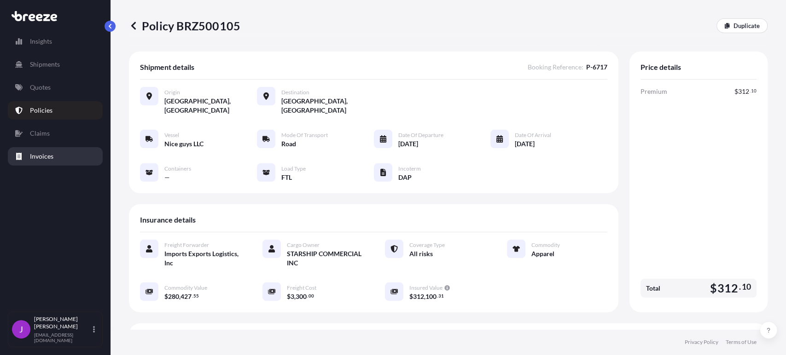
click at [39, 157] on p "Invoices" at bounding box center [41, 156] width 23 height 9
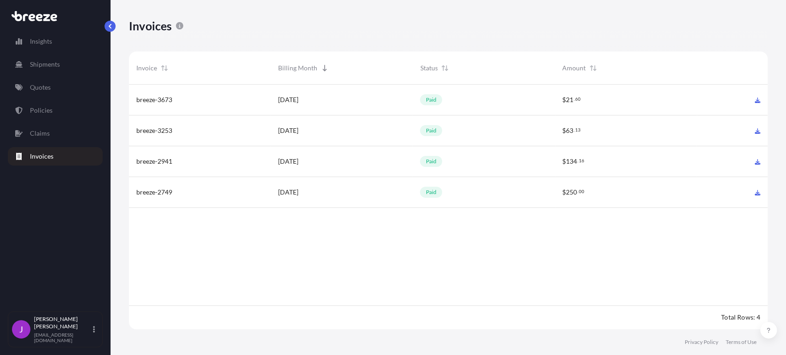
scroll to position [246, 630]
